Goal: Information Seeking & Learning: Understand process/instructions

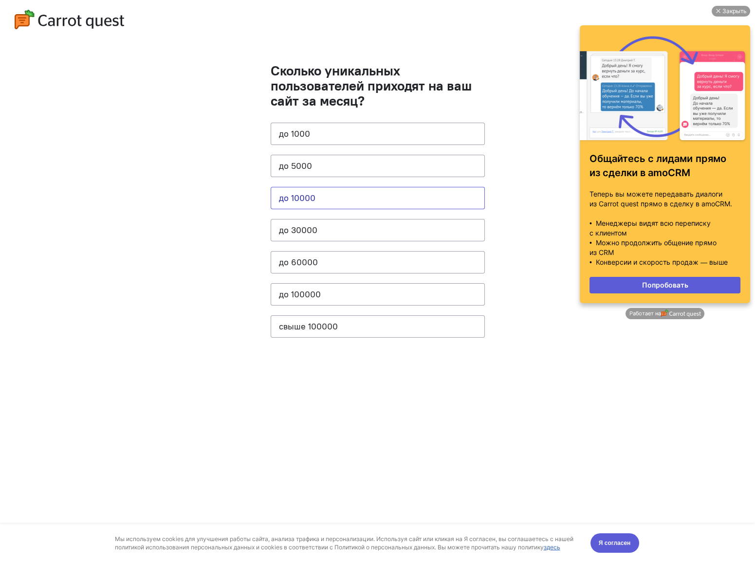
click at [291, 201] on button "до 10000" at bounding box center [378, 198] width 214 height 22
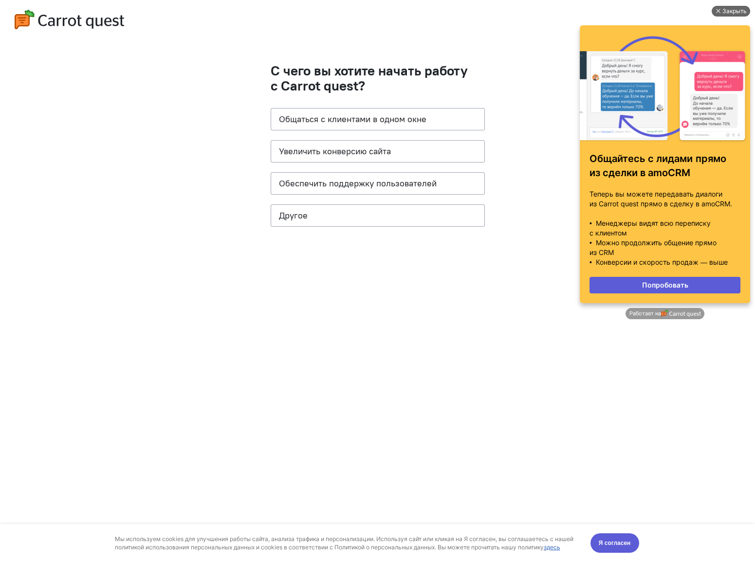
drag, startPoint x: 724, startPoint y: 2, endPoint x: 727, endPoint y: 6, distance: 5.3
click at [726, 5] on div "Закрыть Общайтесь с лидами прямо из сделки в amoCRM Теперь вы можете передавать…" at bounding box center [665, 176] width 180 height 350
click at [727, 10] on div "Закрыть" at bounding box center [734, 11] width 24 height 11
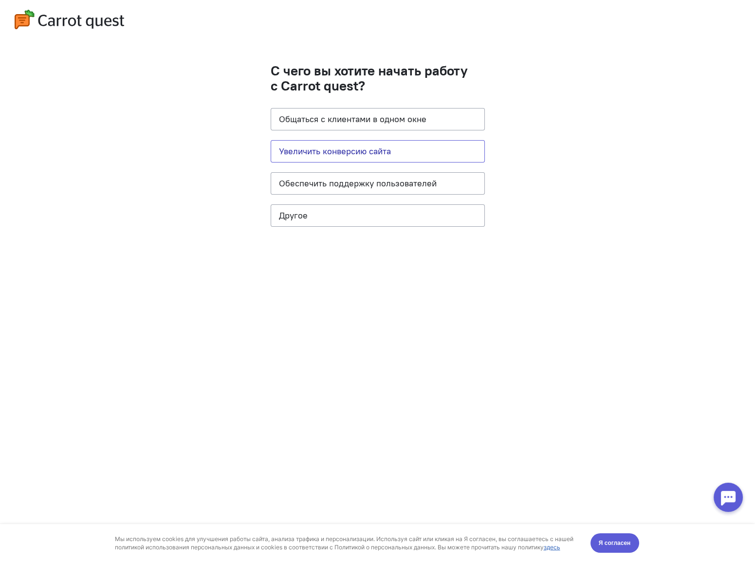
click at [303, 158] on button "Увеличить конверсию сайта" at bounding box center [378, 151] width 214 height 22
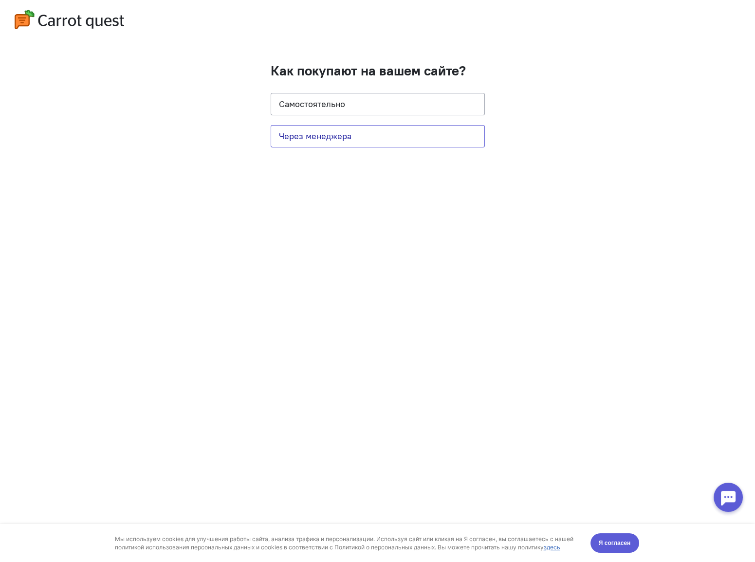
click at [331, 133] on button "Через менеджера" at bounding box center [378, 136] width 214 height 22
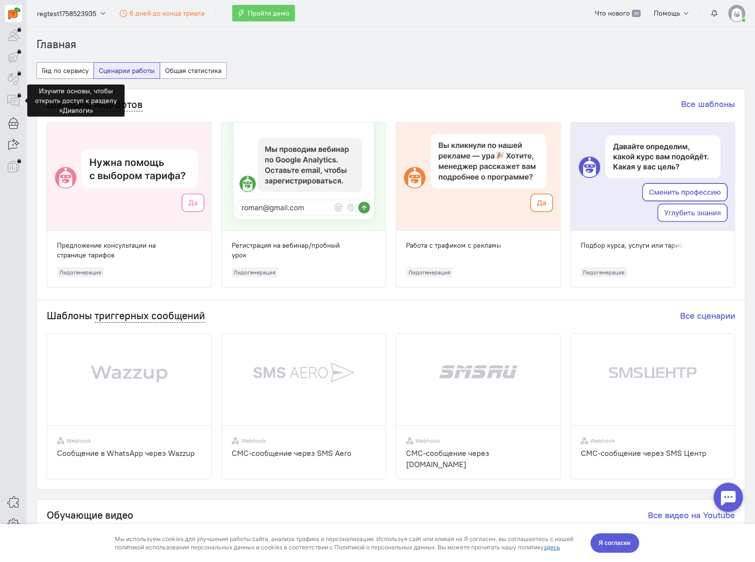
click at [17, 101] on div at bounding box center [13, 100] width 17 height 17
click at [72, 73] on button "Гид по сервису" at bounding box center [64, 70] width 57 height 17
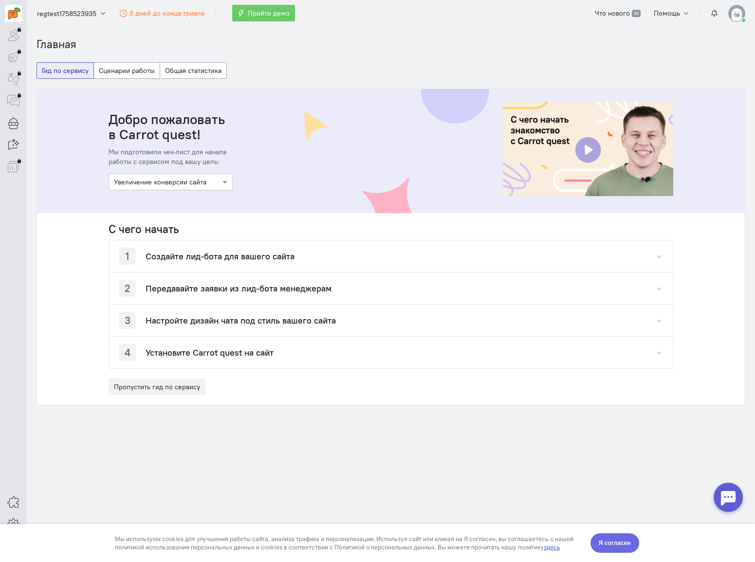
drag, startPoint x: 618, startPoint y: 545, endPoint x: 485, endPoint y: 1040, distance: 512.7
click at [618, 545] on span "Я согласен" at bounding box center [615, 543] width 32 height 10
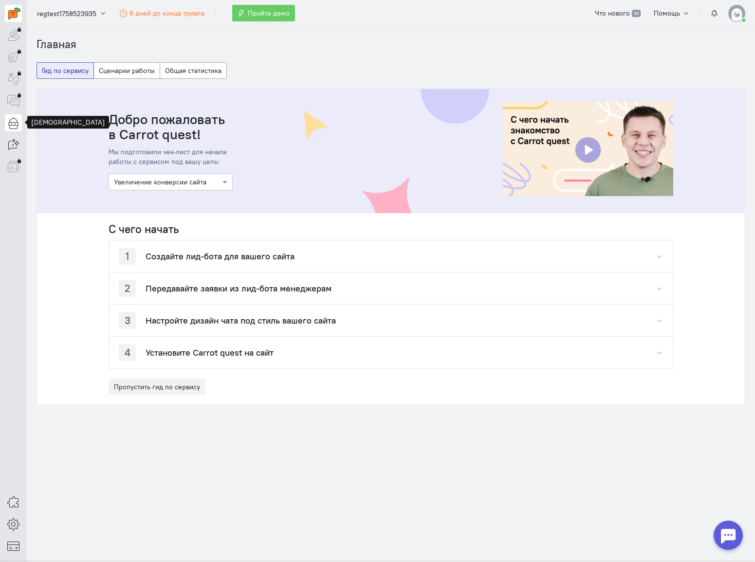
click at [14, 121] on icon at bounding box center [13, 123] width 12 height 12
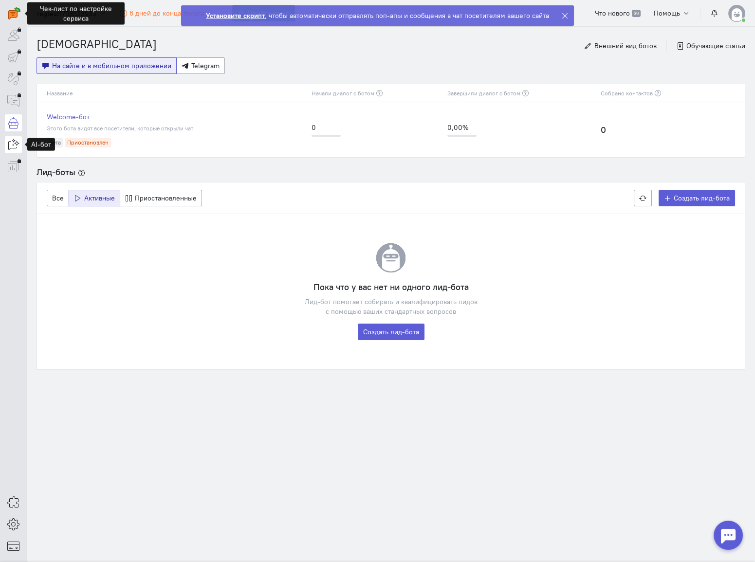
click at [11, 144] on icon at bounding box center [13, 145] width 12 height 12
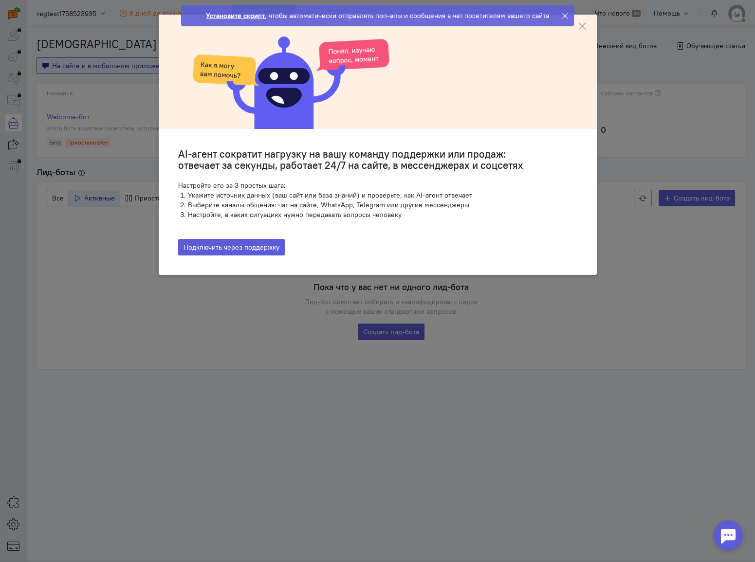
drag, startPoint x: 562, startPoint y: 13, endPoint x: 579, endPoint y: 20, distance: 17.9
click at [562, 14] on icon at bounding box center [564, 15] width 7 height 7
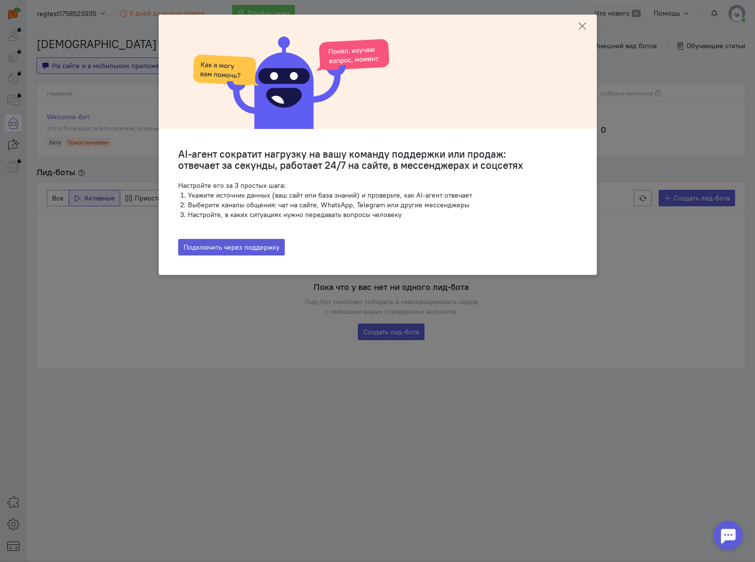
click at [581, 24] on icon at bounding box center [582, 26] width 10 height 10
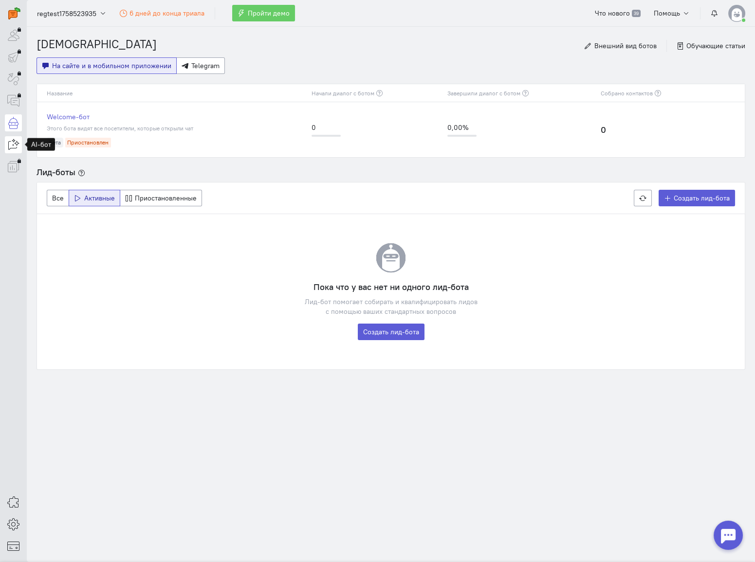
click at [9, 147] on icon at bounding box center [13, 145] width 12 height 12
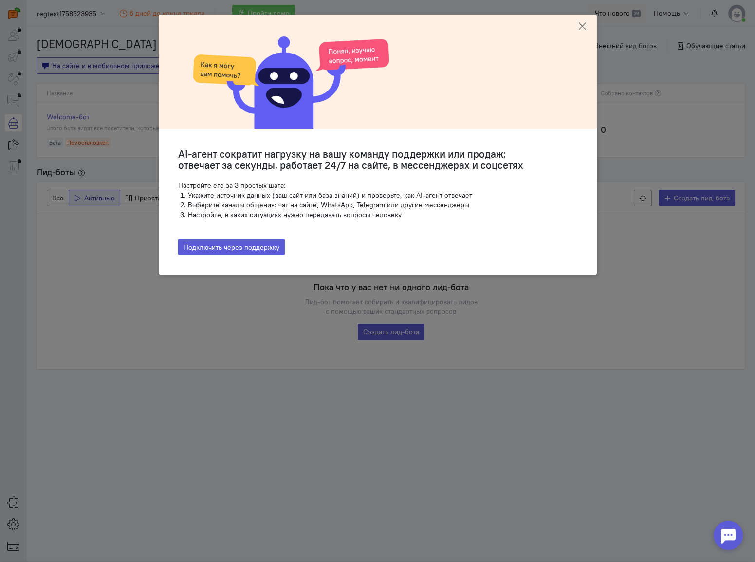
click at [584, 24] on icon at bounding box center [582, 26] width 10 height 10
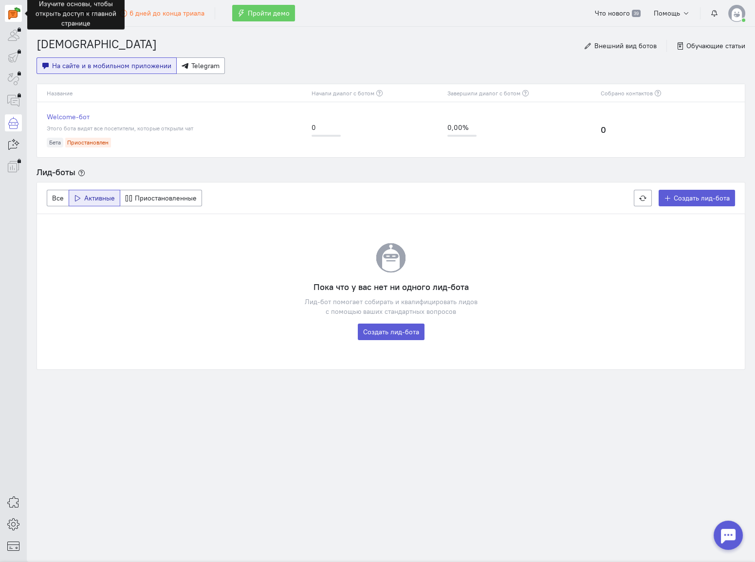
click at [11, 8] on img at bounding box center [14, 13] width 12 height 12
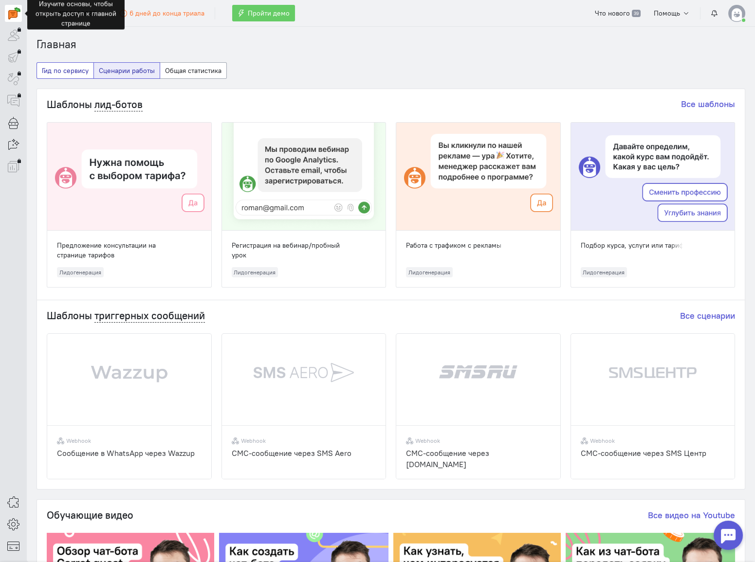
click at [60, 67] on button "Гид по сервису" at bounding box center [64, 70] width 57 height 17
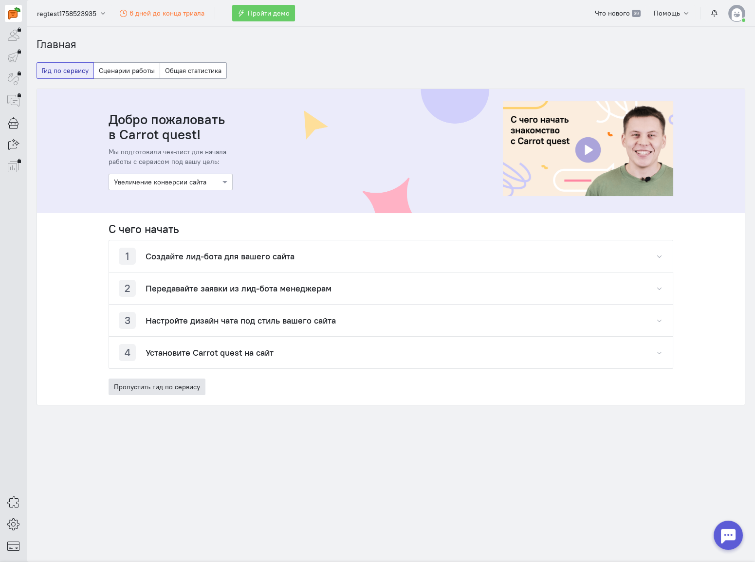
click at [148, 389] on button "Пропустить гид по сервису" at bounding box center [157, 387] width 97 height 17
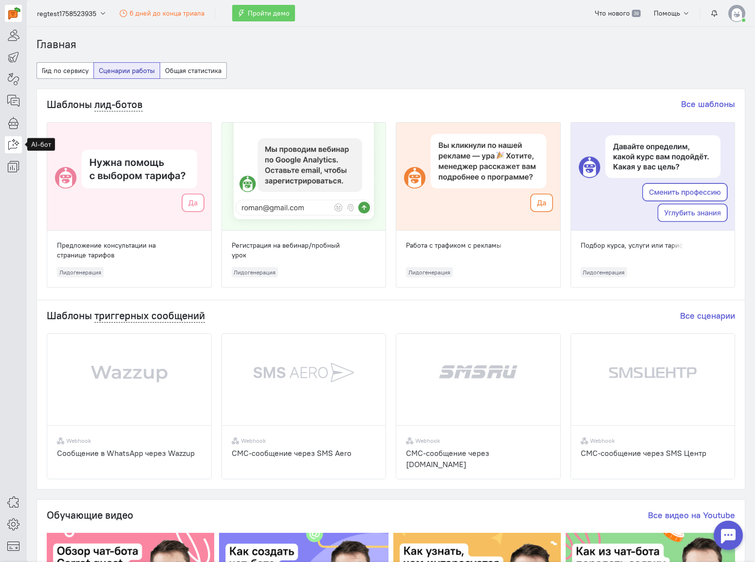
click at [15, 140] on icon at bounding box center [13, 145] width 12 height 12
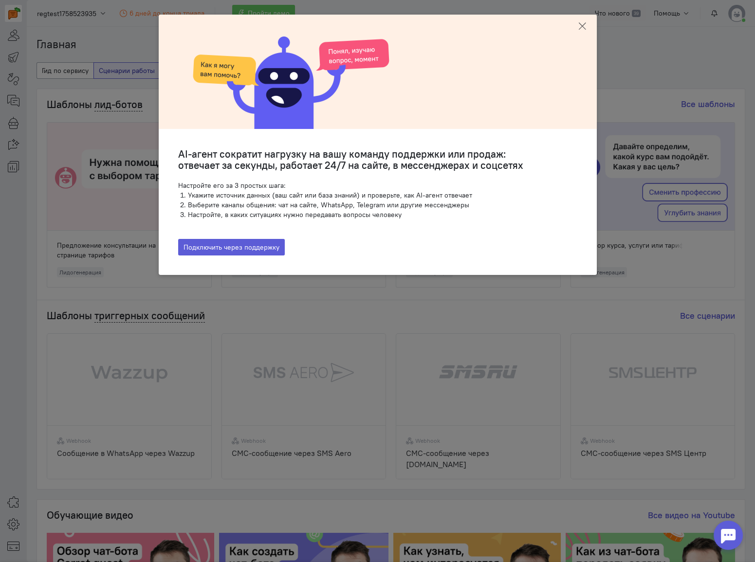
click at [579, 29] on icon at bounding box center [582, 26] width 10 height 10
